Goal: Communication & Community: Participate in discussion

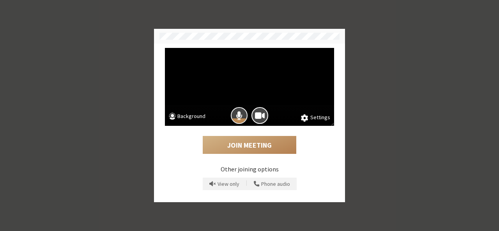
click at [240, 121] on div "Mic is on" at bounding box center [239, 121] width 15 height 4
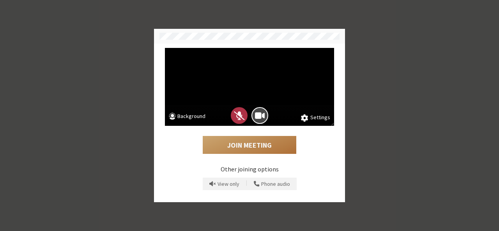
click at [248, 143] on button "Join Meeting" at bounding box center [250, 145] width 94 height 18
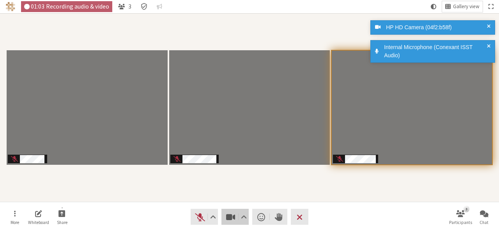
click at [227, 220] on span "Stop video (Alt+V)" at bounding box center [230, 217] width 11 height 11
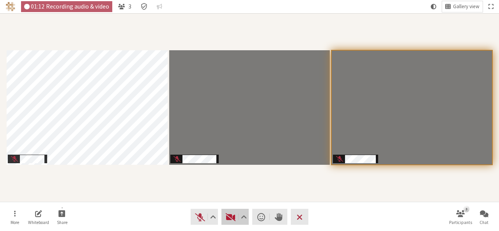
click at [227, 220] on span "Start video (Alt+V)" at bounding box center [230, 217] width 11 height 11
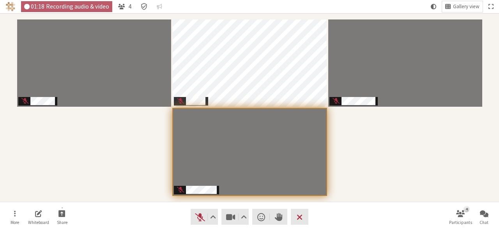
click at [429, 156] on div "Participants" at bounding box center [249, 108] width 488 height 178
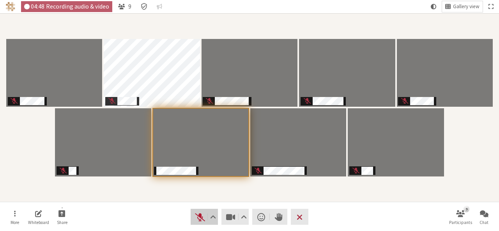
click at [197, 216] on span "Unmute (Alt+A)" at bounding box center [200, 217] width 11 height 11
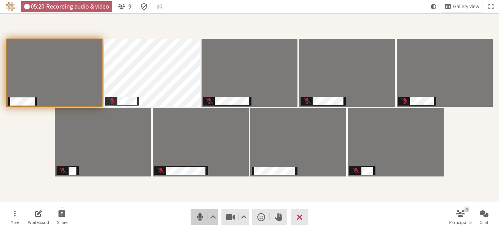
click at [202, 218] on span "Mute (Alt+A)" at bounding box center [200, 217] width 11 height 11
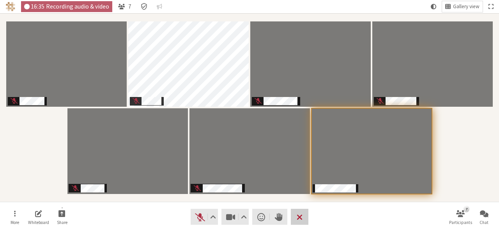
click at [299, 217] on span "Leave meeting" at bounding box center [300, 217] width 6 height 11
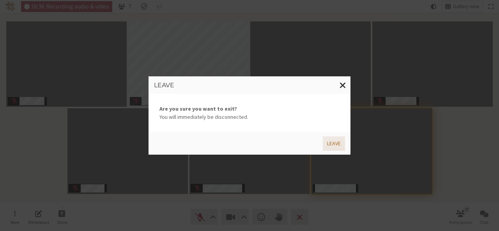
click at [332, 141] on button "Leave" at bounding box center [334, 143] width 22 height 14
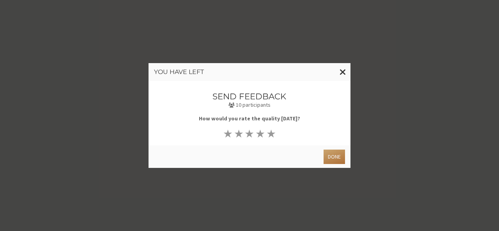
click at [336, 156] on button "Done" at bounding box center [334, 157] width 21 height 14
